Goal: Find specific page/section

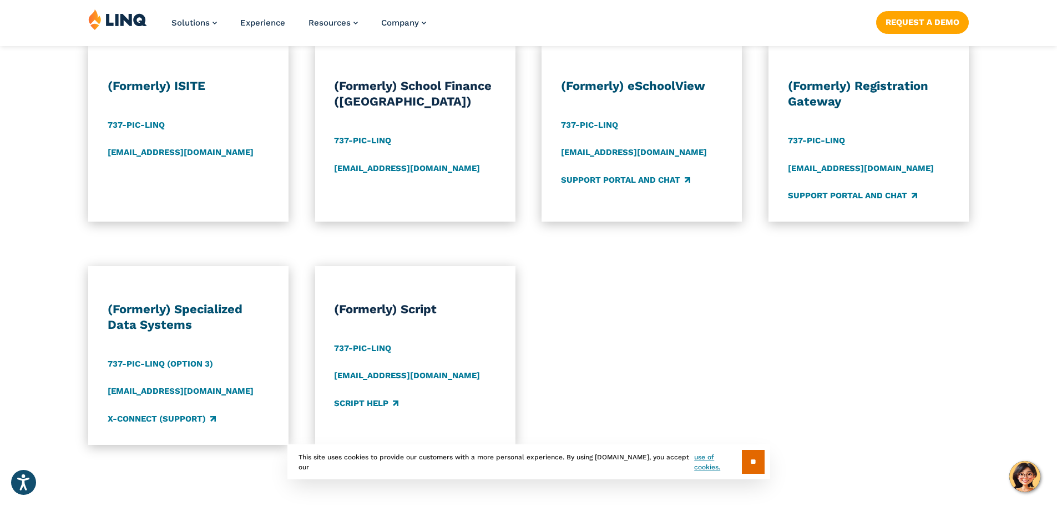
scroll to position [1054, 0]
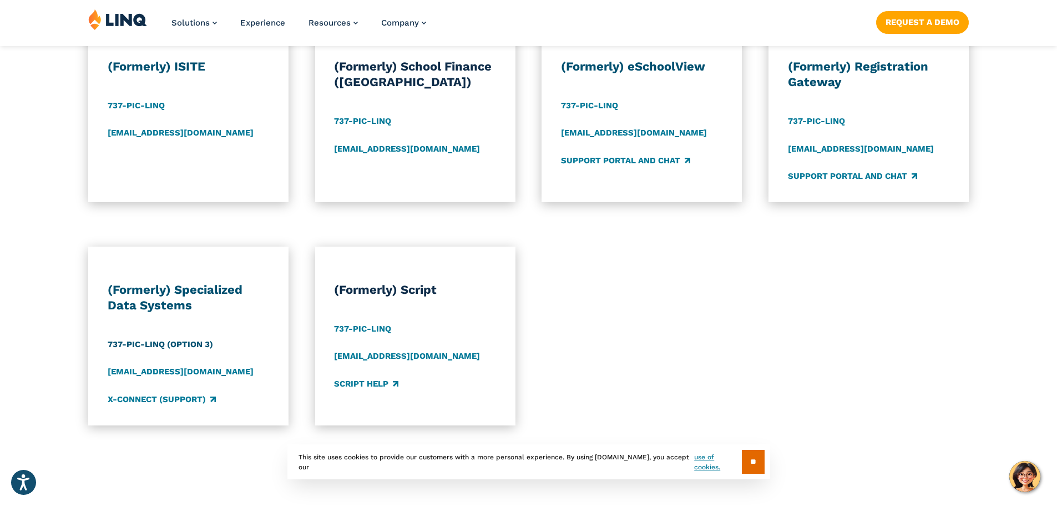
click at [148, 343] on link "737-PIC-LINQ (Option 3)" at bounding box center [160, 344] width 105 height 12
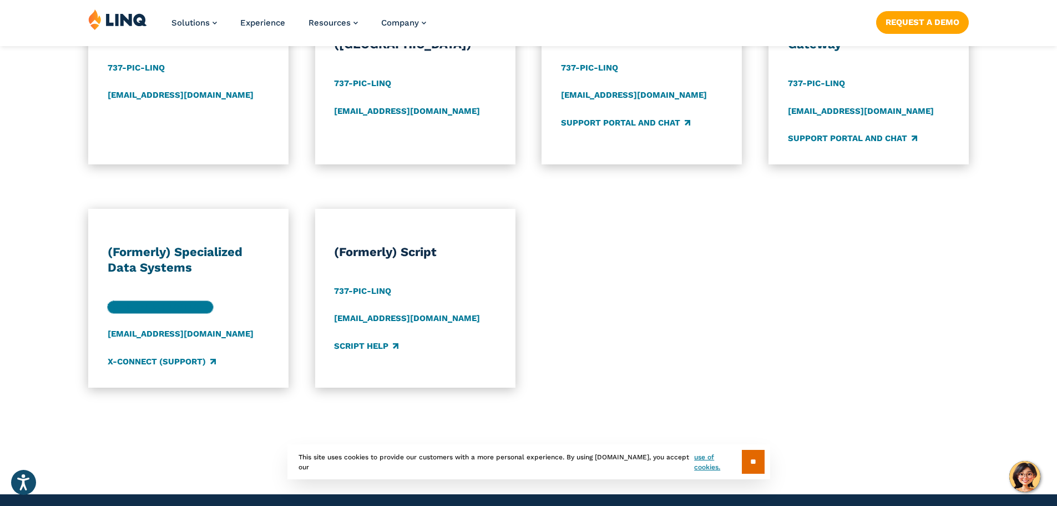
scroll to position [1110, 0]
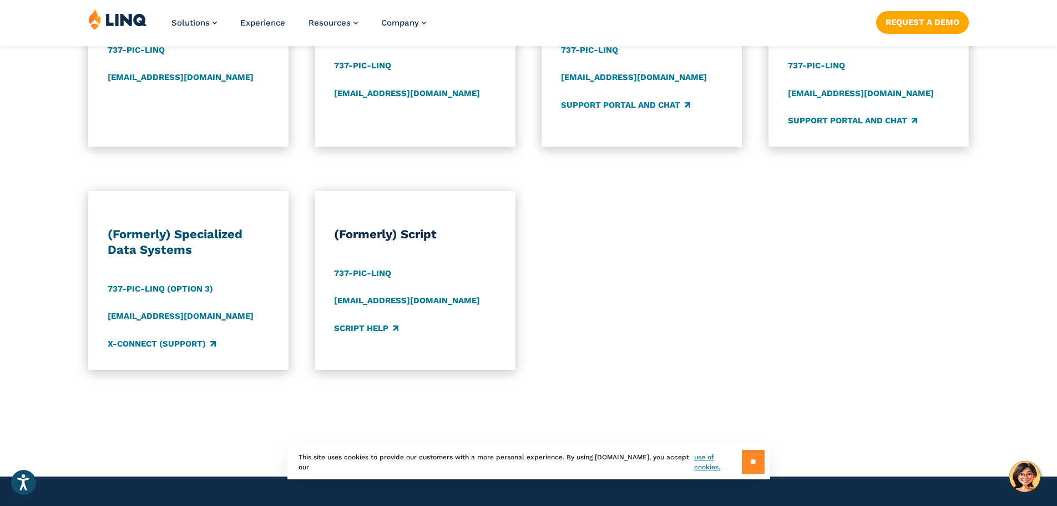
click at [751, 468] on input "**" at bounding box center [753, 461] width 23 height 24
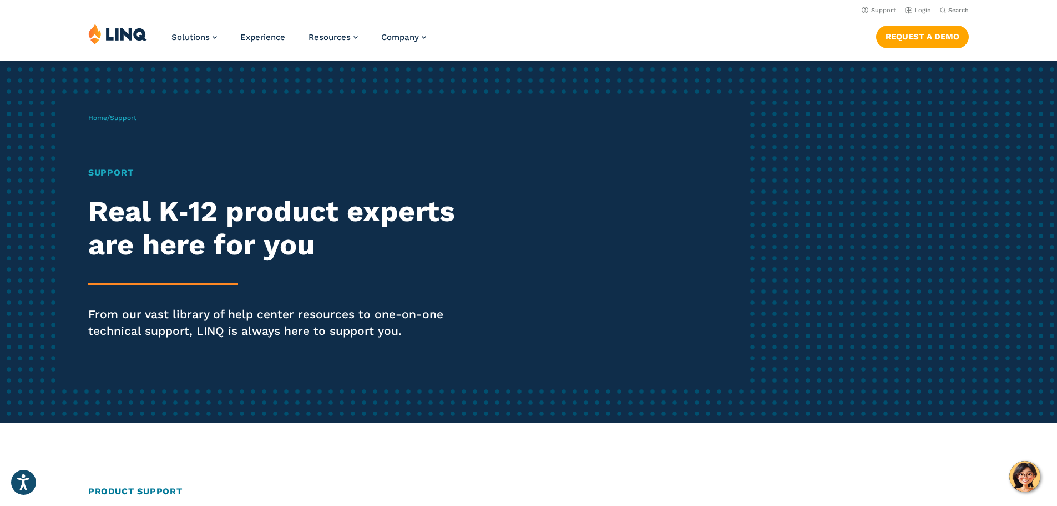
scroll to position [0, 0]
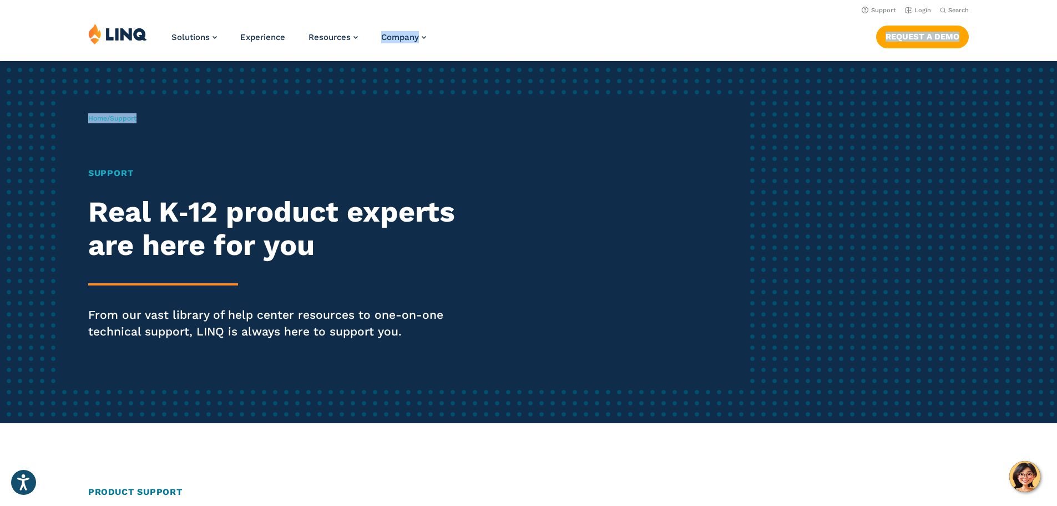
drag, startPoint x: 235, startPoint y: 46, endPoint x: 20, endPoint y: 68, distance: 215.9
click at [539, 43] on div "Solutions Nutrition Overview NEW School Nutrition Suite School Nutrition State …" at bounding box center [528, 41] width 1057 height 37
click at [129, 35] on img at bounding box center [117, 33] width 59 height 21
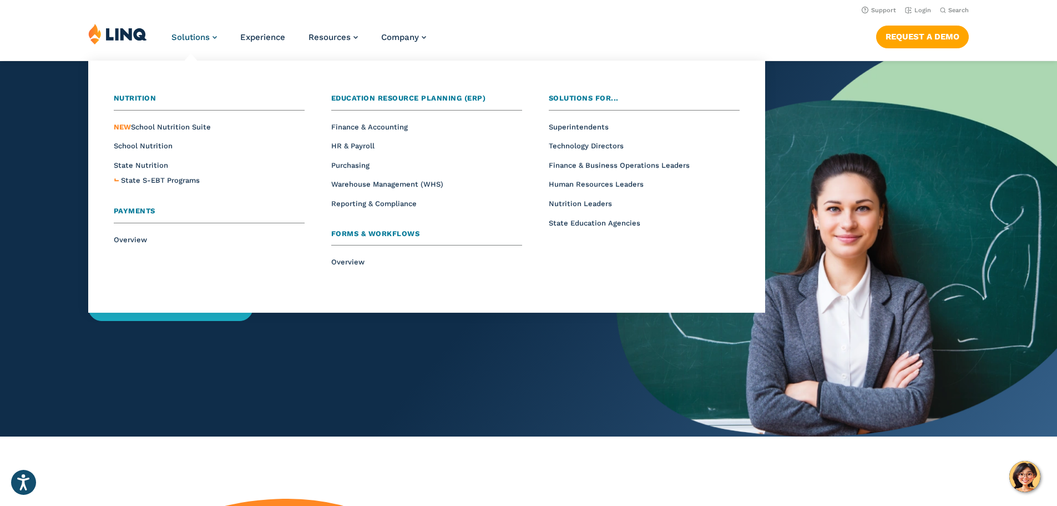
click at [186, 37] on span "Solutions" at bounding box center [190, 37] width 38 height 10
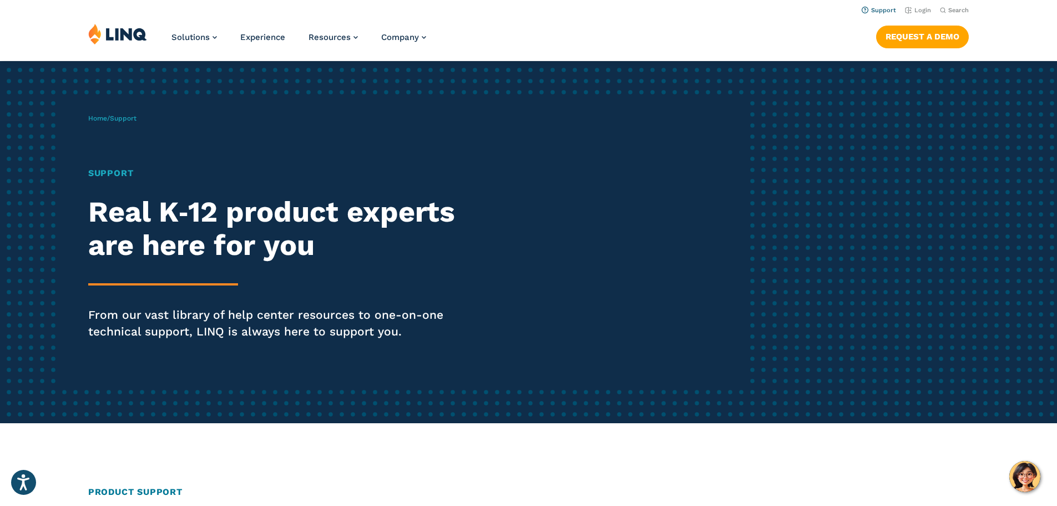
click at [882, 9] on link "Support" at bounding box center [879, 10] width 34 height 7
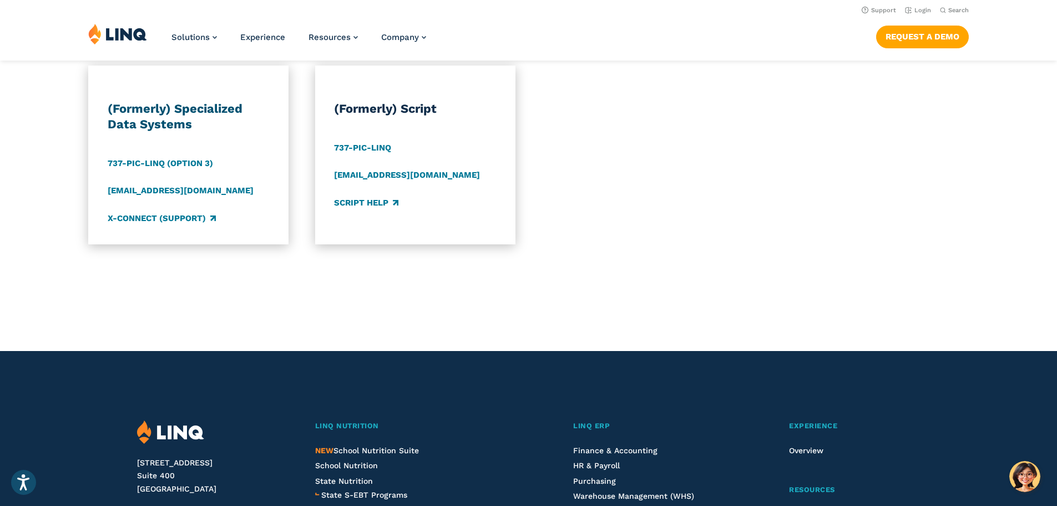
scroll to position [1165, 0]
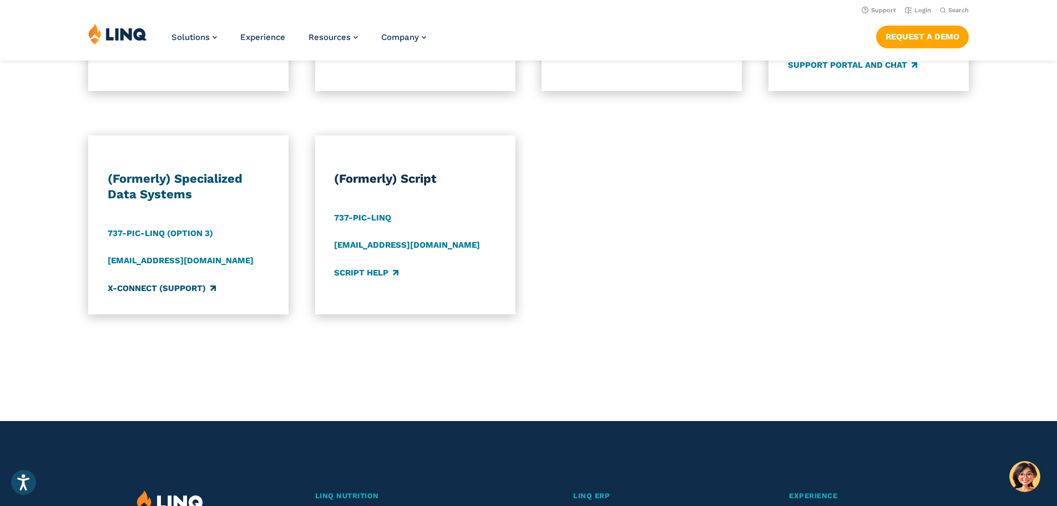
click at [146, 288] on link "X-Connect (Support)" at bounding box center [162, 288] width 108 height 12
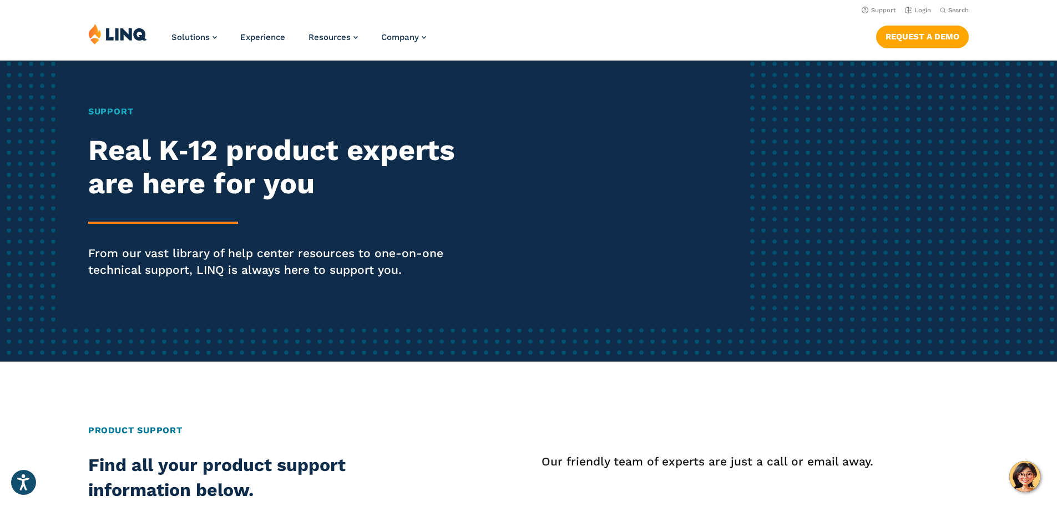
scroll to position [0, 0]
